Goal: Navigation & Orientation: Find specific page/section

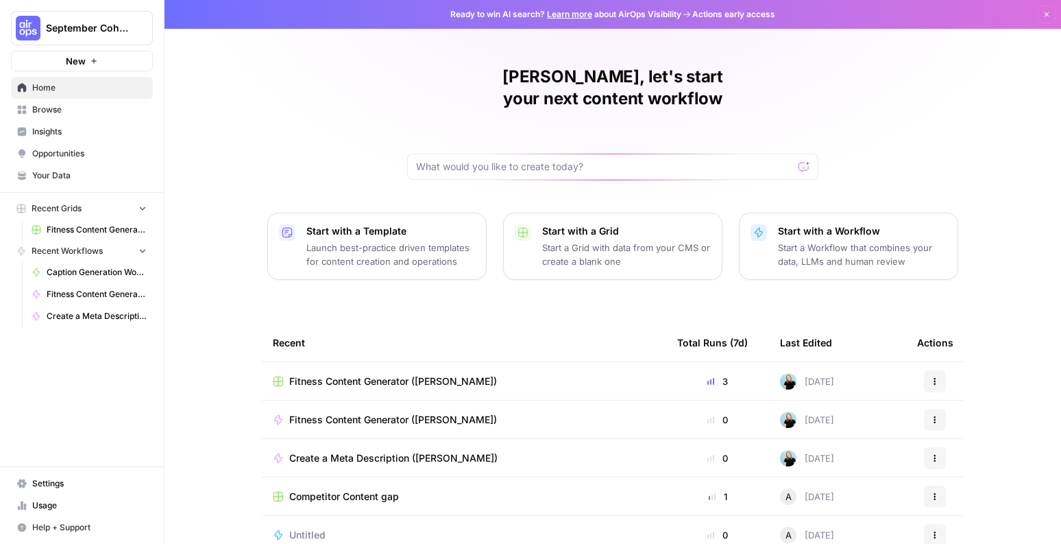
click at [104, 115] on span "Browse" at bounding box center [89, 110] width 115 height 12
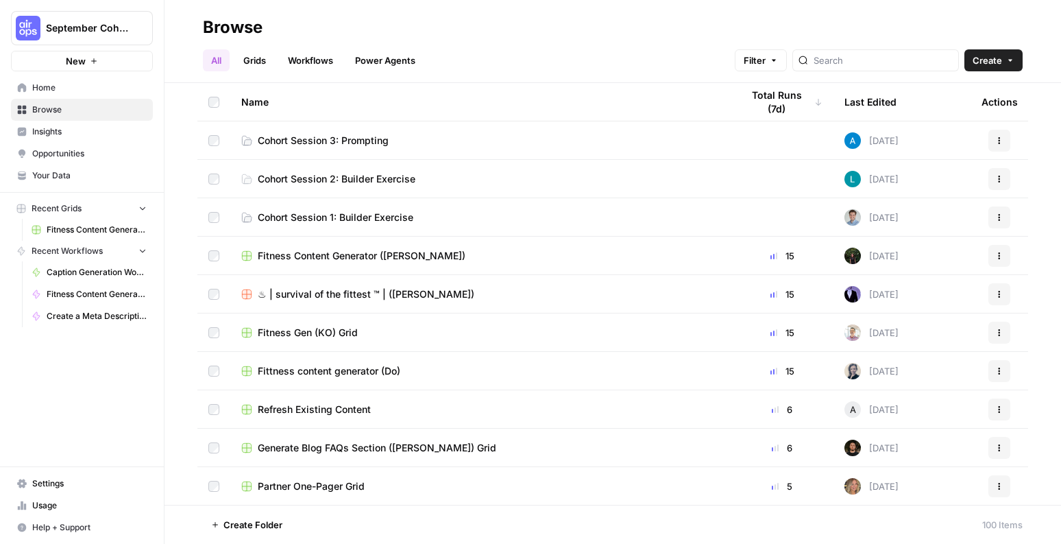
click at [97, 133] on span "Insights" at bounding box center [89, 131] width 115 height 12
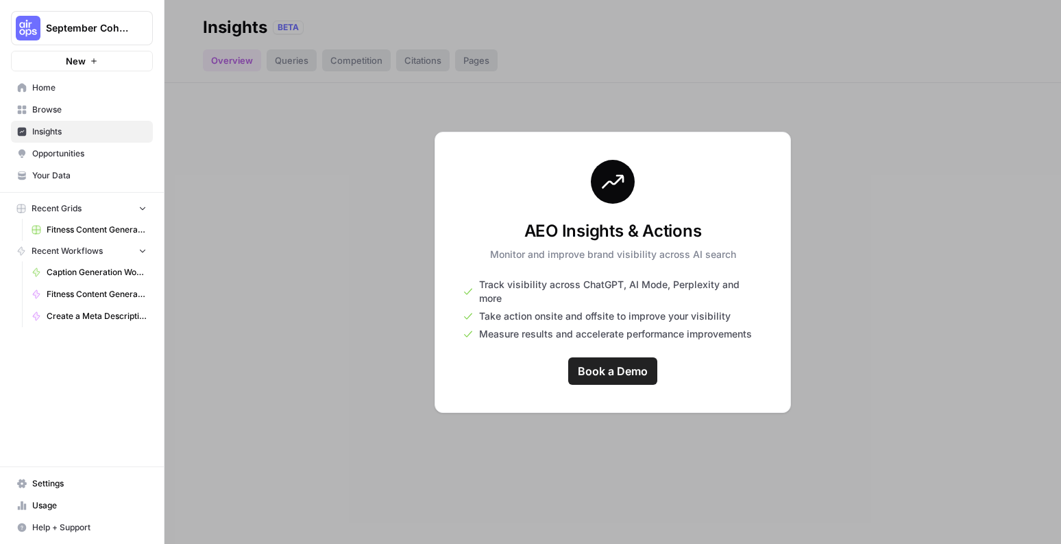
click at [96, 152] on span "Opportunities" at bounding box center [89, 153] width 115 height 12
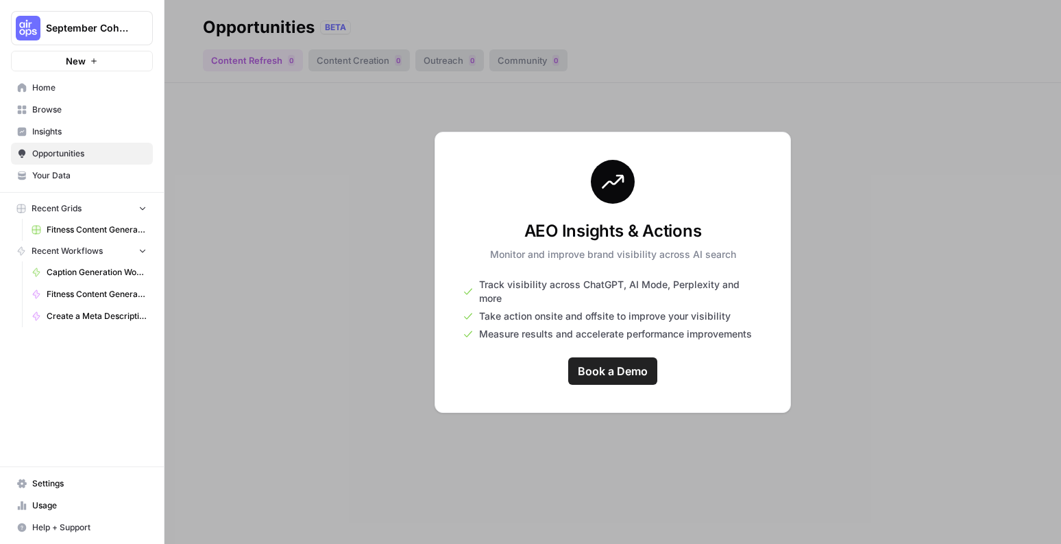
click at [95, 176] on span "Your Data" at bounding box center [89, 175] width 115 height 12
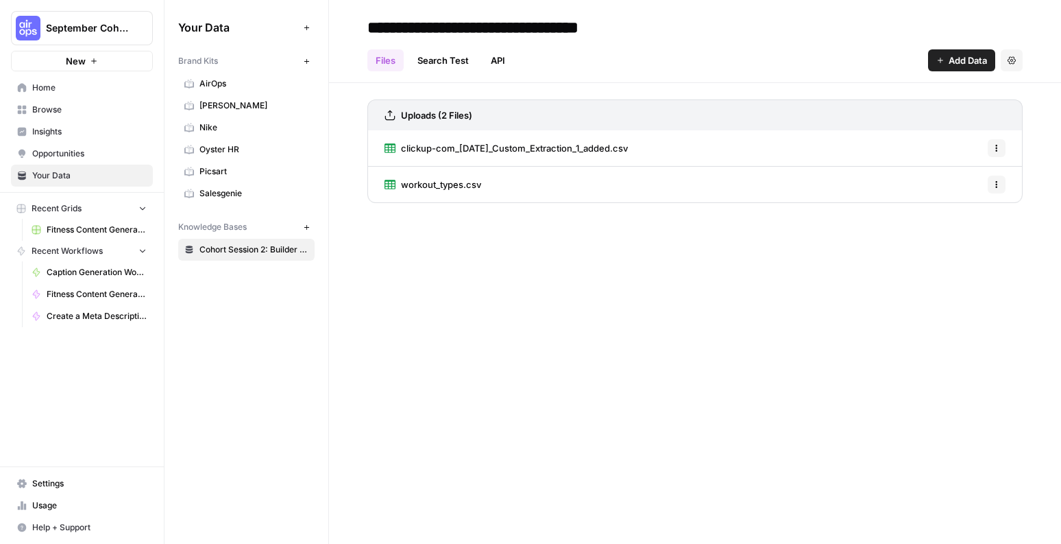
click at [226, 154] on span "Oyster HR" at bounding box center [254, 149] width 109 height 12
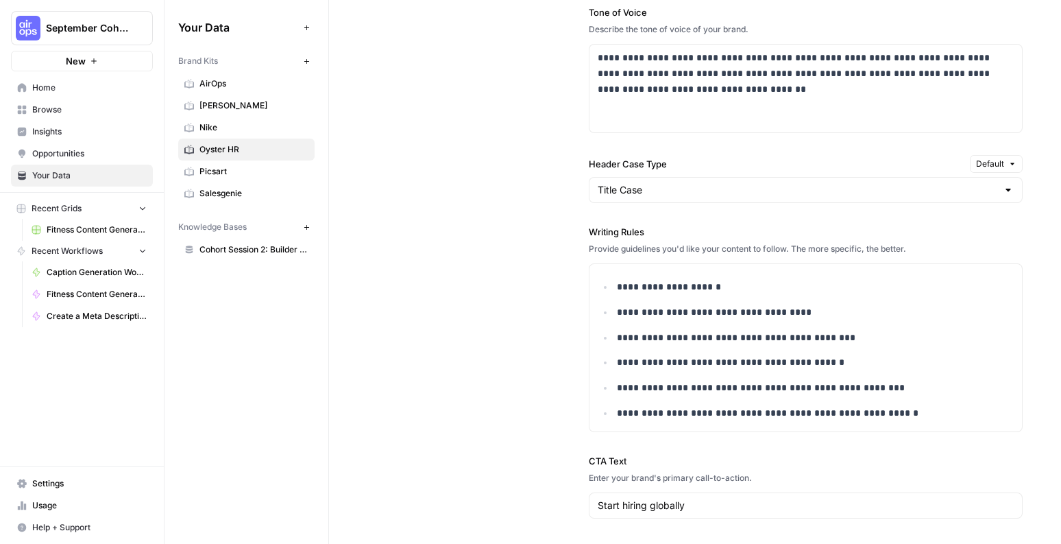
scroll to position [1044, 0]
